Goal: Task Accomplishment & Management: Use online tool/utility

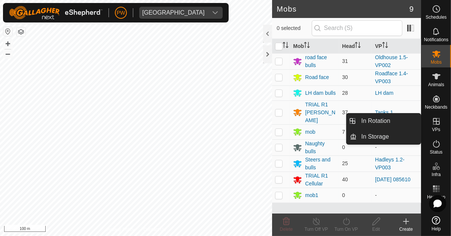
click at [281, 120] on icon at bounding box center [436, 121] width 7 height 7
click at [281, 123] on link "In Rotation" at bounding box center [388, 120] width 64 height 15
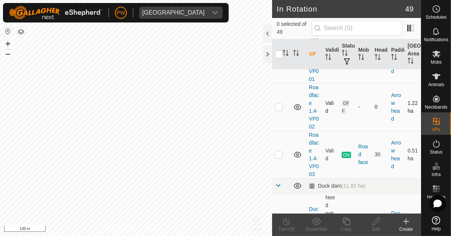
scroll to position [121, 0]
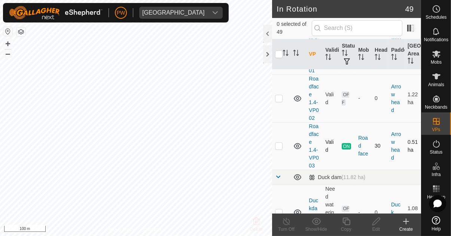
click at [279, 145] on p-checkbox at bounding box center [278, 145] width 7 height 6
checkbox input "true"
click at [281, 222] on icon at bounding box center [345, 220] width 7 height 7
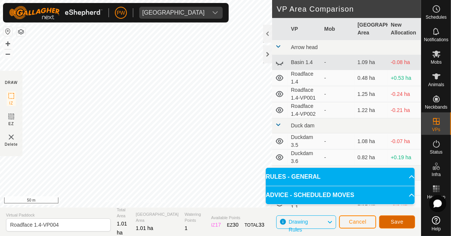
click at [281, 221] on span "Save" at bounding box center [396, 221] width 13 height 6
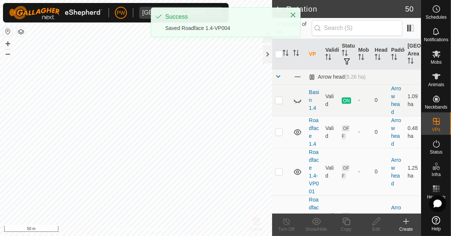
click at [281, 57] on icon at bounding box center [436, 53] width 8 height 7
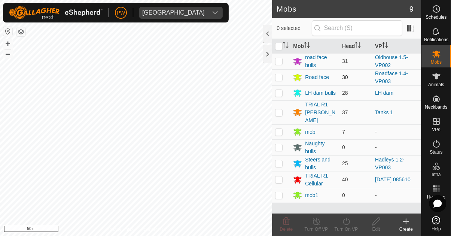
click at [279, 78] on p-checkbox at bounding box center [278, 77] width 7 height 6
checkbox input "true"
click at [281, 225] on icon at bounding box center [345, 220] width 9 height 9
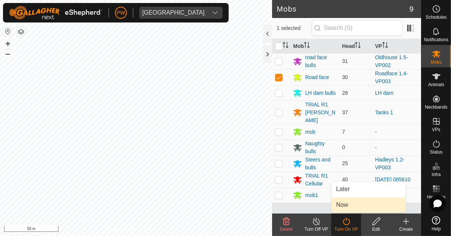
click at [281, 205] on link "Now" at bounding box center [368, 204] width 74 height 15
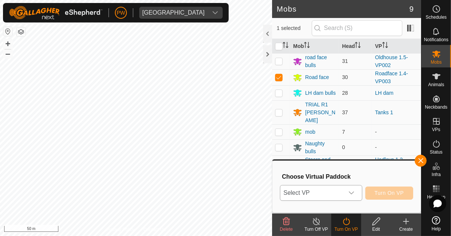
click at [281, 193] on div "dropdown trigger" at bounding box center [351, 192] width 15 height 15
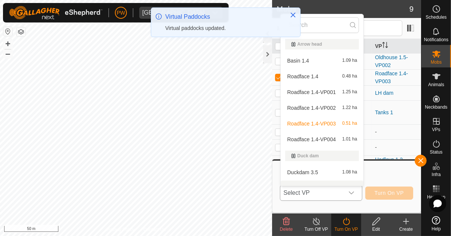
scroll to position [9, 0]
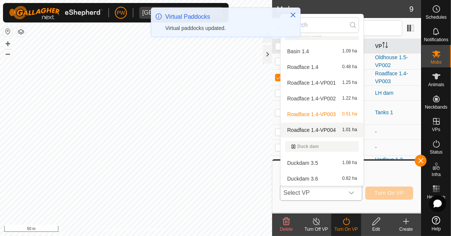
click at [281, 129] on span "Roadface 1.4-VP004" at bounding box center [311, 129] width 49 height 5
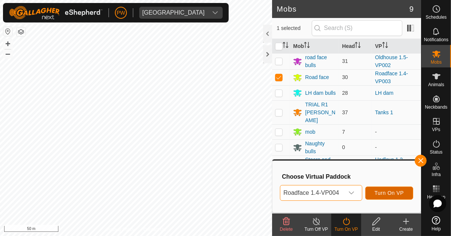
click at [281, 191] on span "Turn On VP" at bounding box center [388, 193] width 29 height 6
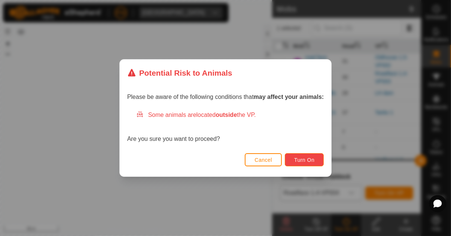
click at [281, 161] on span "Turn On" at bounding box center [304, 160] width 20 height 6
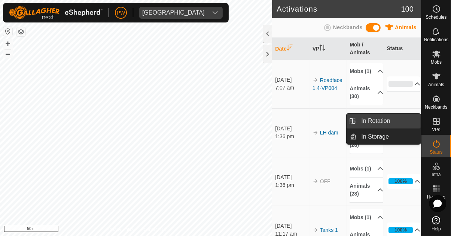
click at [281, 122] on link "In Rotation" at bounding box center [388, 120] width 64 height 15
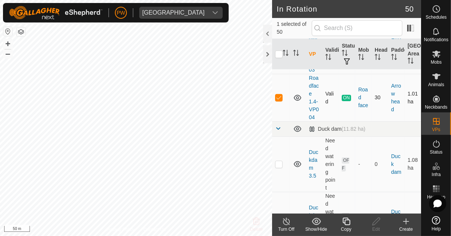
scroll to position [214, 0]
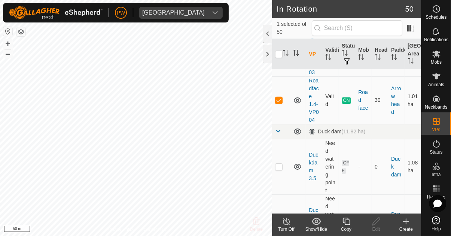
click at [276, 101] on p-checkbox at bounding box center [278, 100] width 7 height 6
checkbox input "false"
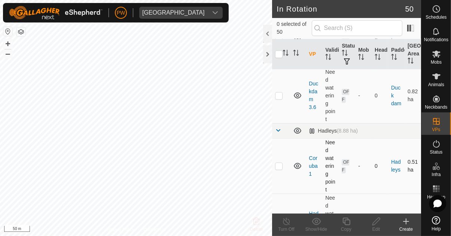
scroll to position [340, 0]
click at [265, 35] on div at bounding box center [267, 34] width 9 height 18
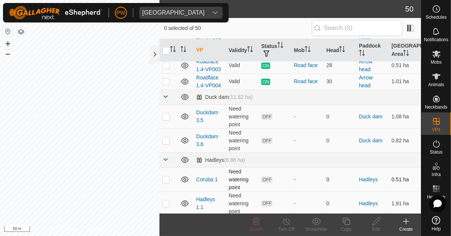
scroll to position [82, 0]
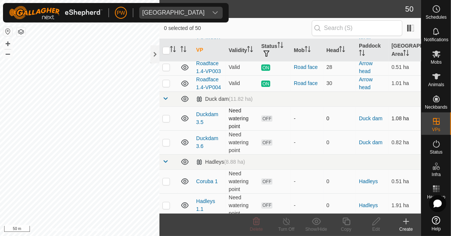
click at [166, 120] on p-checkbox at bounding box center [165, 118] width 7 height 6
checkbox input "true"
click at [166, 141] on p-checkbox at bounding box center [165, 142] width 7 height 6
checkbox input "true"
click at [255, 225] on icon at bounding box center [256, 220] width 9 height 9
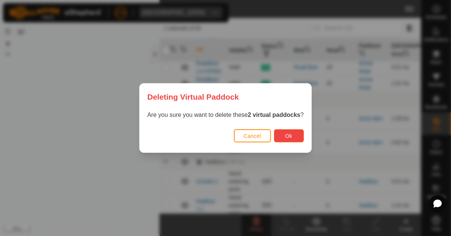
click at [281, 135] on span "Ok" at bounding box center [288, 136] width 7 height 6
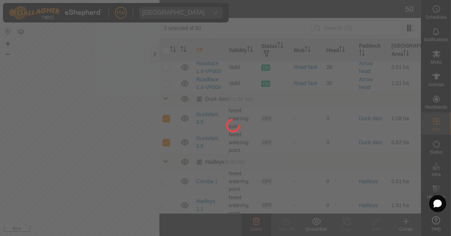
checkbox input "false"
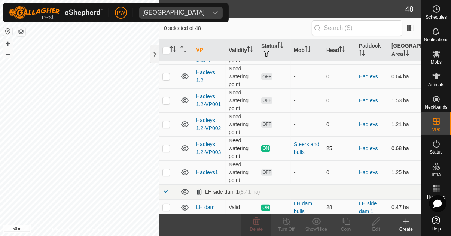
scroll to position [196, 0]
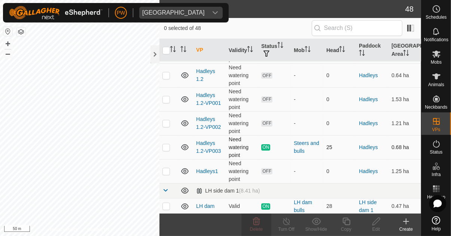
click at [166, 146] on p-checkbox at bounding box center [165, 147] width 7 height 6
checkbox input "true"
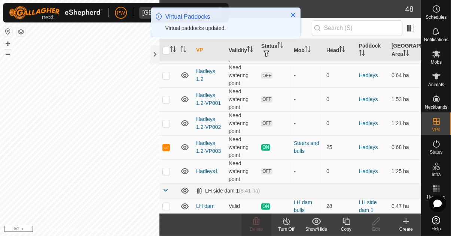
click at [281, 222] on copy-svg-icon at bounding box center [346, 220] width 30 height 9
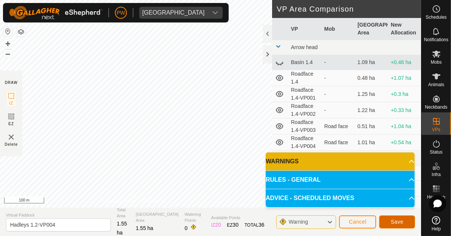
click at [281, 223] on button "Save" at bounding box center [397, 221] width 36 height 13
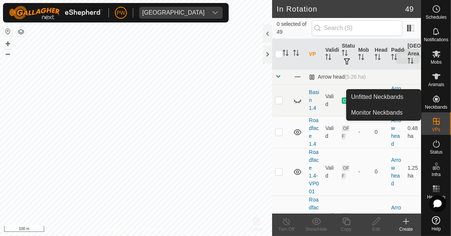
click at [281, 62] on span "Mobs" at bounding box center [435, 62] width 11 height 4
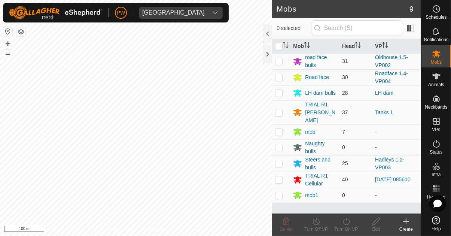
click at [277, 160] on p-checkbox at bounding box center [278, 163] width 7 height 6
checkbox input "true"
click at [281, 225] on icon at bounding box center [345, 220] width 9 height 9
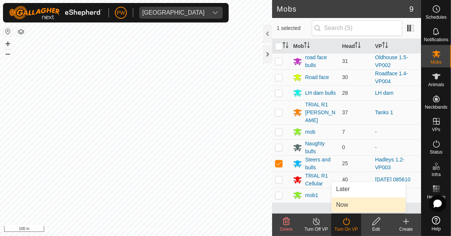
click at [281, 206] on link "Now" at bounding box center [368, 204] width 74 height 15
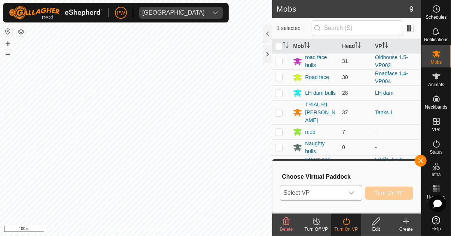
click at [281, 191] on icon "dropdown trigger" at bounding box center [351, 193] width 6 height 6
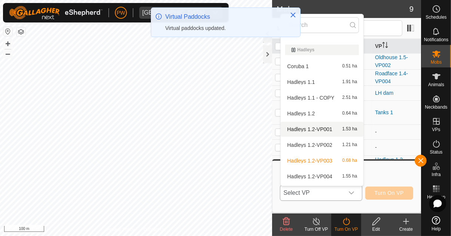
scroll to position [107, 0]
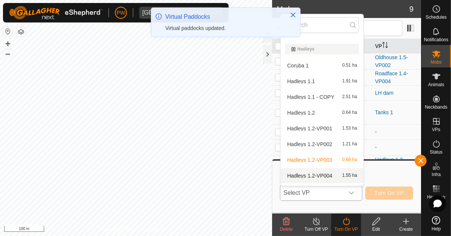
click at [281, 175] on div "Hadleys 1.2-VP004 1.55 ha" at bounding box center [322, 175] width 74 height 9
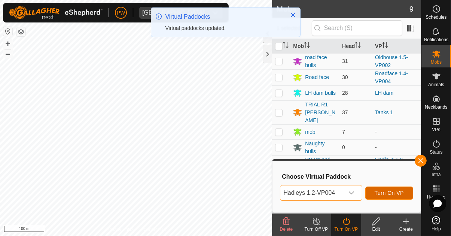
click at [281, 193] on span "Turn On VP" at bounding box center [388, 193] width 29 height 6
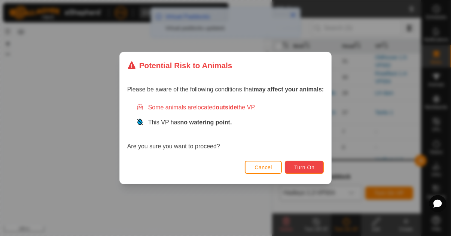
click at [281, 168] on button "Turn On" at bounding box center [304, 166] width 39 height 13
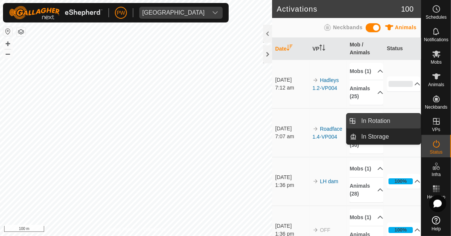
click at [281, 122] on link "In Rotation" at bounding box center [388, 120] width 64 height 15
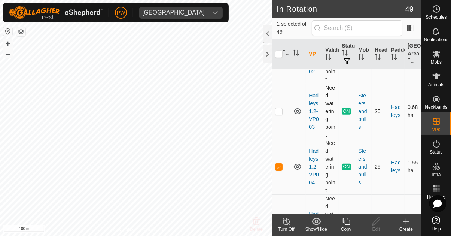
scroll to position [606, 0]
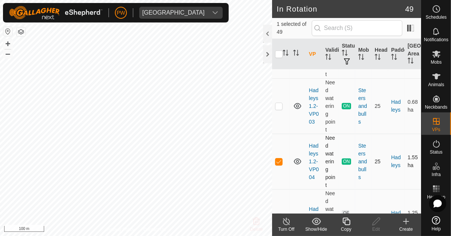
click at [277, 162] on p-checkbox at bounding box center [278, 161] width 7 height 6
checkbox input "false"
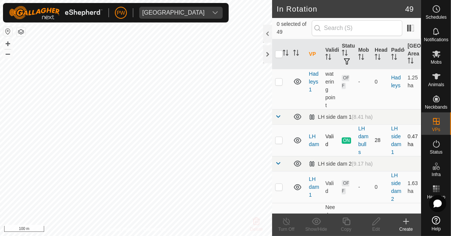
scroll to position [746, 0]
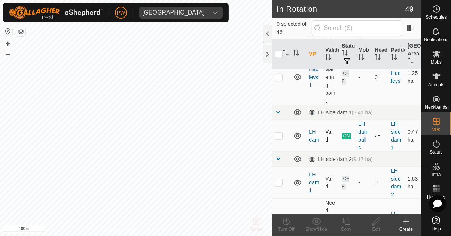
click at [277, 134] on p-checkbox at bounding box center [278, 135] width 7 height 6
checkbox input "true"
click at [281, 222] on icon at bounding box center [345, 220] width 7 height 7
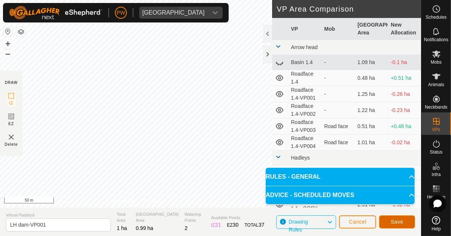
click at [281, 223] on button "Save" at bounding box center [397, 221] width 36 height 13
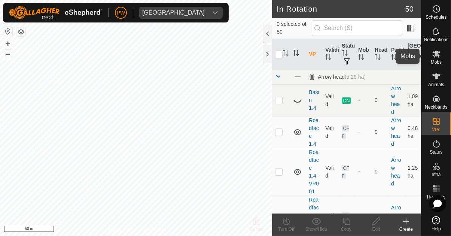
click at [281, 56] on icon at bounding box center [435, 53] width 9 height 9
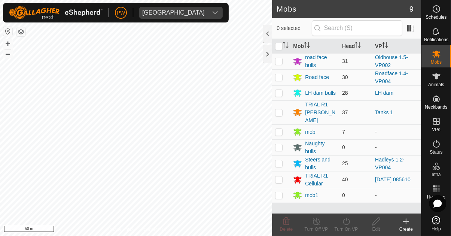
click at [279, 94] on p-checkbox at bounding box center [278, 93] width 7 height 6
checkbox input "true"
click at [281, 224] on icon at bounding box center [346, 220] width 7 height 7
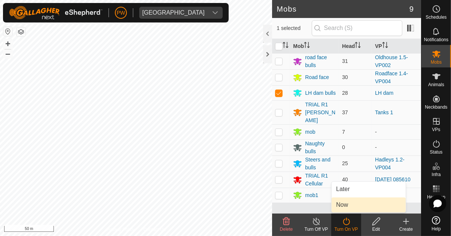
click at [281, 208] on span "Now" at bounding box center [342, 204] width 12 height 9
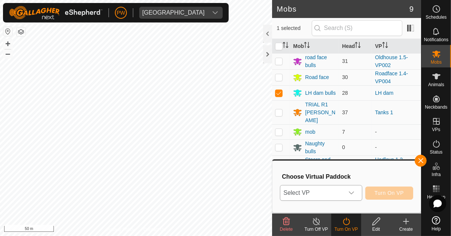
click at [281, 193] on icon "dropdown trigger" at bounding box center [351, 193] width 6 height 6
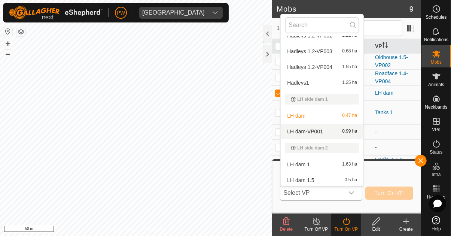
scroll to position [215, 0]
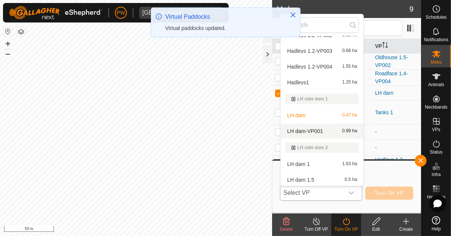
click at [281, 132] on div "LH dam-VP001 0.99 ha" at bounding box center [322, 130] width 74 height 9
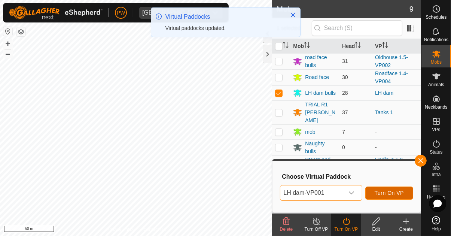
click at [281, 191] on span "Turn On VP" at bounding box center [388, 193] width 29 height 6
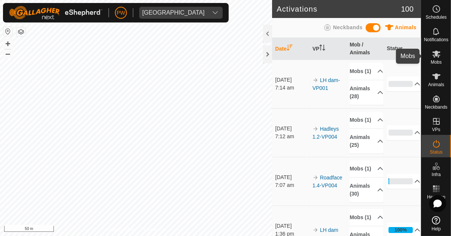
click at [281, 56] on icon at bounding box center [435, 53] width 9 height 9
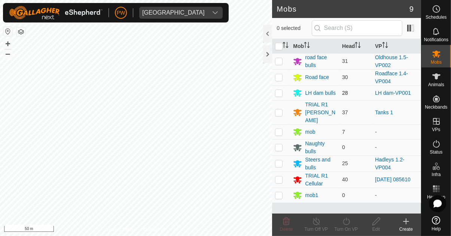
click at [276, 94] on p-checkbox at bounding box center [278, 93] width 7 height 6
checkbox input "true"
click at [281, 227] on div "Turn On VP" at bounding box center [346, 228] width 30 height 7
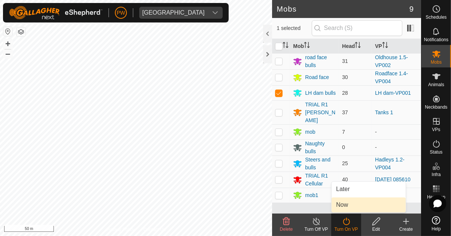
click at [281, 206] on link "Now" at bounding box center [368, 204] width 74 height 15
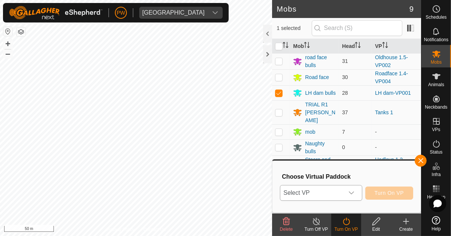
click at [281, 193] on icon "dropdown trigger" at bounding box center [350, 192] width 5 height 3
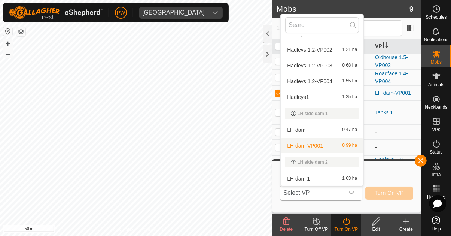
scroll to position [202, 0]
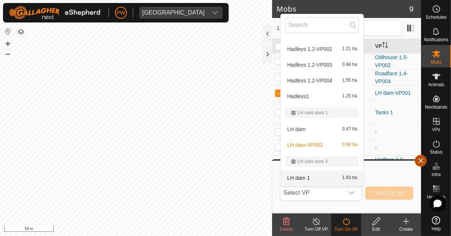
click at [281, 160] on span "button" at bounding box center [420, 160] width 6 height 6
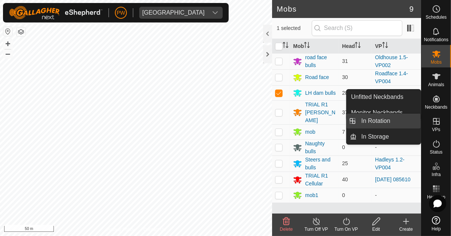
click at [281, 122] on link "In Rotation" at bounding box center [388, 120] width 64 height 15
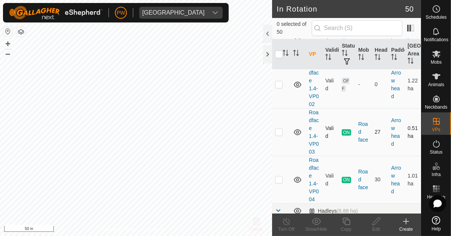
scroll to position [135, 0]
click at [279, 132] on p-checkbox at bounding box center [278, 131] width 7 height 6
click at [278, 133] on p-checkbox at bounding box center [278, 131] width 7 height 6
checkbox input "false"
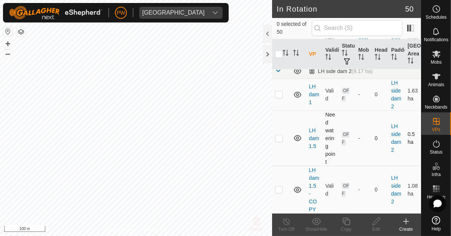
scroll to position [876, 0]
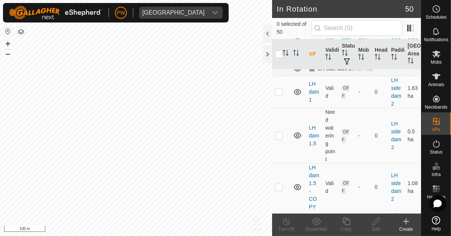
click at [264, 34] on div at bounding box center [267, 34] width 9 height 18
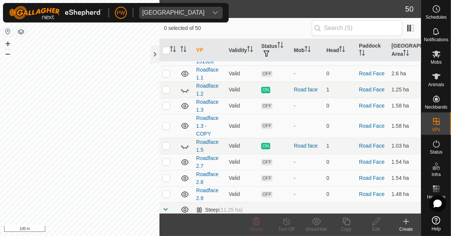
scroll to position [401, 0]
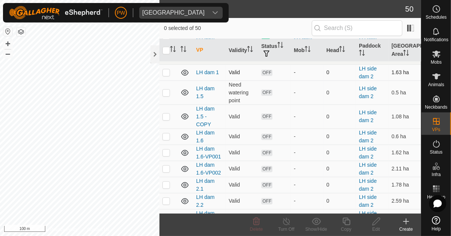
click at [168, 71] on p-checkbox at bounding box center [165, 72] width 7 height 6
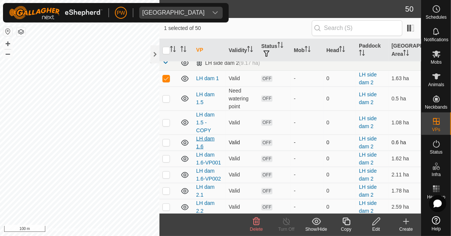
scroll to position [394, 0]
click at [164, 77] on p-checkbox at bounding box center [165, 79] width 7 height 6
checkbox input "false"
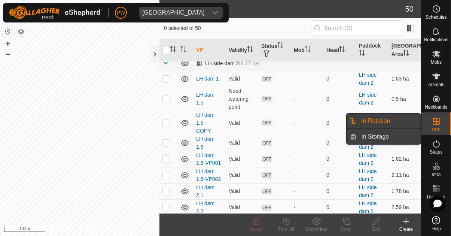
click at [281, 136] on link "In Storage" at bounding box center [388, 136] width 64 height 15
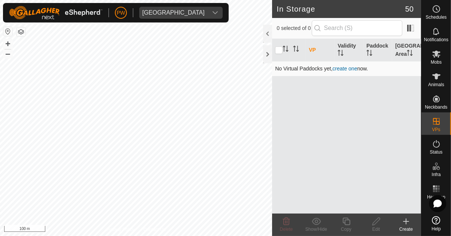
click at [281, 69] on link "create one" at bounding box center [344, 68] width 25 height 6
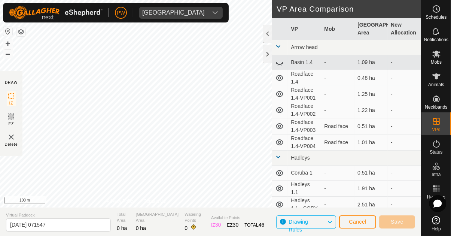
click at [267, 35] on div at bounding box center [267, 34] width 9 height 18
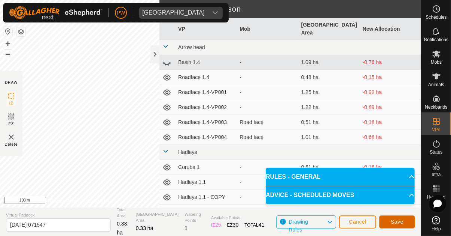
click at [281, 221] on button "Save" at bounding box center [397, 221] width 36 height 13
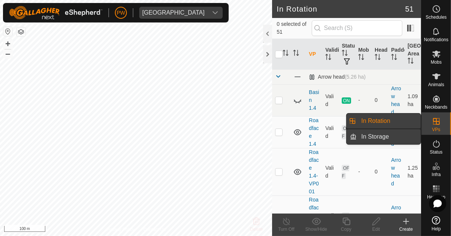
click at [281, 137] on link "In Storage" at bounding box center [388, 136] width 64 height 15
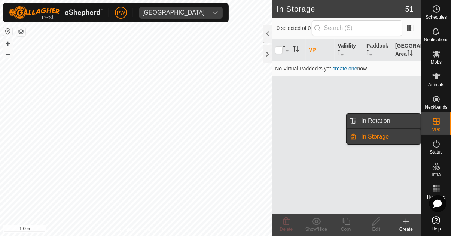
click at [281, 121] on link "In Rotation" at bounding box center [388, 120] width 64 height 15
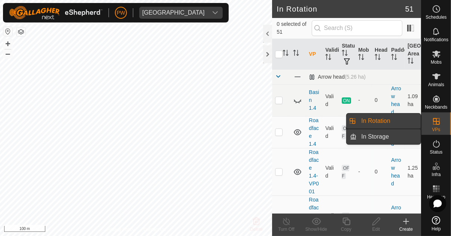
click at [281, 135] on link "In Storage" at bounding box center [388, 136] width 64 height 15
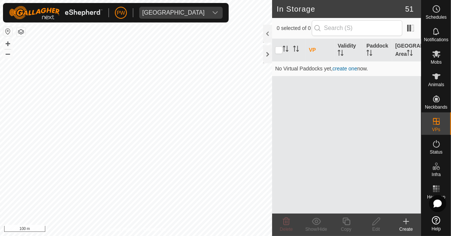
click at [281, 9] on span "51" at bounding box center [409, 8] width 8 height 11
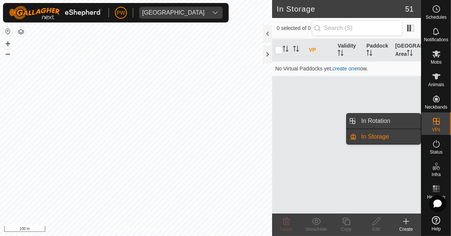
click at [281, 121] on link "In Rotation" at bounding box center [388, 120] width 64 height 15
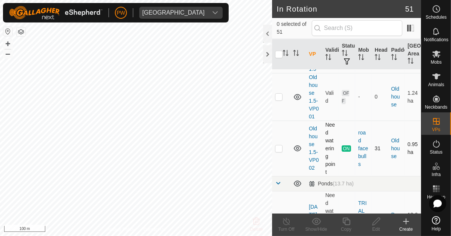
scroll to position [1631, 0]
click at [277, 144] on p-checkbox at bounding box center [278, 147] width 7 height 6
checkbox input "true"
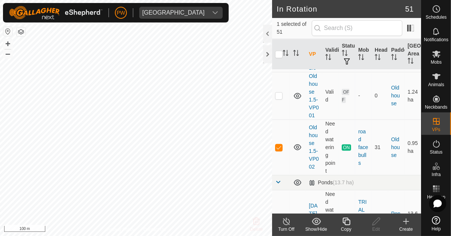
click at [281, 222] on icon at bounding box center [345, 220] width 7 height 7
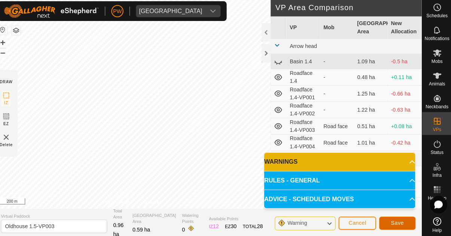
click at [281, 221] on span "Save" at bounding box center [396, 221] width 13 height 6
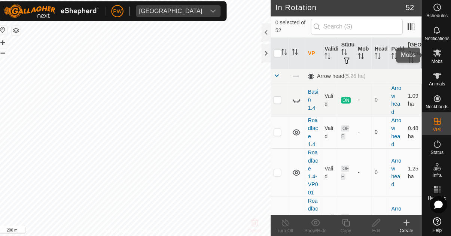
click at [281, 58] on icon at bounding box center [435, 53] width 9 height 9
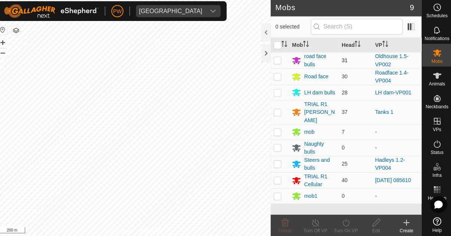
click at [275, 62] on p-checkbox at bounding box center [278, 61] width 7 height 6
checkbox input "true"
click at [281, 225] on icon at bounding box center [345, 220] width 9 height 9
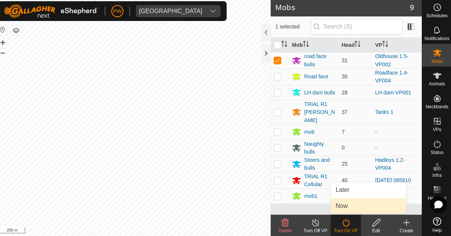
click at [281, 206] on link "Now" at bounding box center [368, 204] width 74 height 15
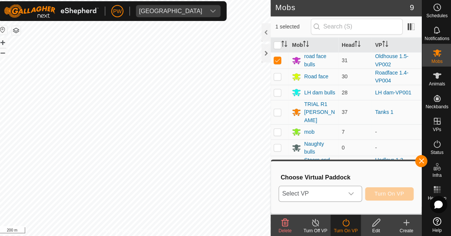
click at [281, 193] on icon "dropdown trigger" at bounding box center [350, 192] width 5 height 3
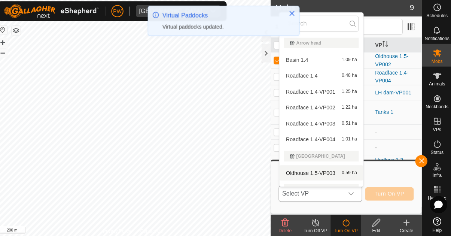
click at [281, 173] on div "Oldhouse 1.5-VP003 0.59 ha" at bounding box center [322, 172] width 74 height 9
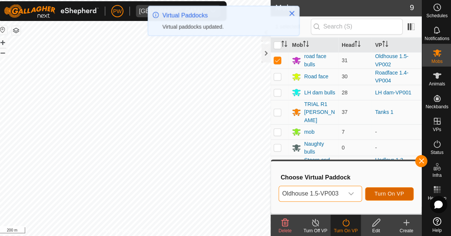
click at [281, 191] on span "Turn On VP" at bounding box center [388, 193] width 29 height 6
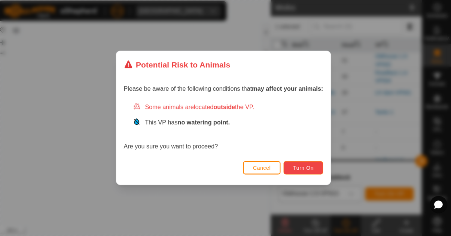
click at [281, 167] on span "Turn On" at bounding box center [304, 167] width 20 height 6
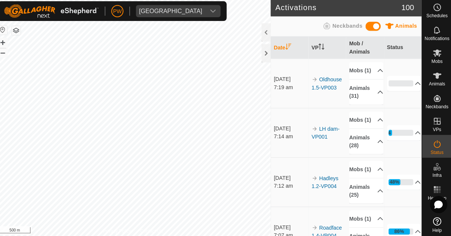
click at [281, 15] on span "Schedules" at bounding box center [435, 17] width 21 height 4
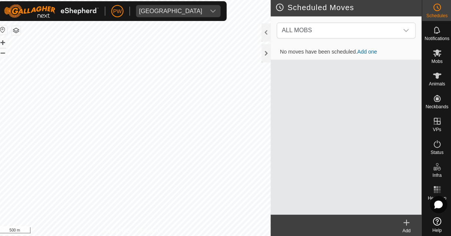
click at [281, 34] on icon at bounding box center [435, 31] width 9 height 9
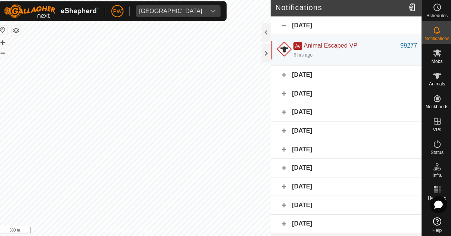
click at [281, 145] on icon at bounding box center [435, 143] width 9 height 9
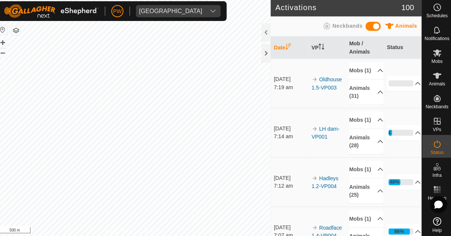
click at [281, 144] on icon at bounding box center [436, 143] width 7 height 7
click at [281, 148] on es-activation-svg-icon at bounding box center [435, 144] width 13 height 12
